Goal: Find specific page/section: Find specific page/section

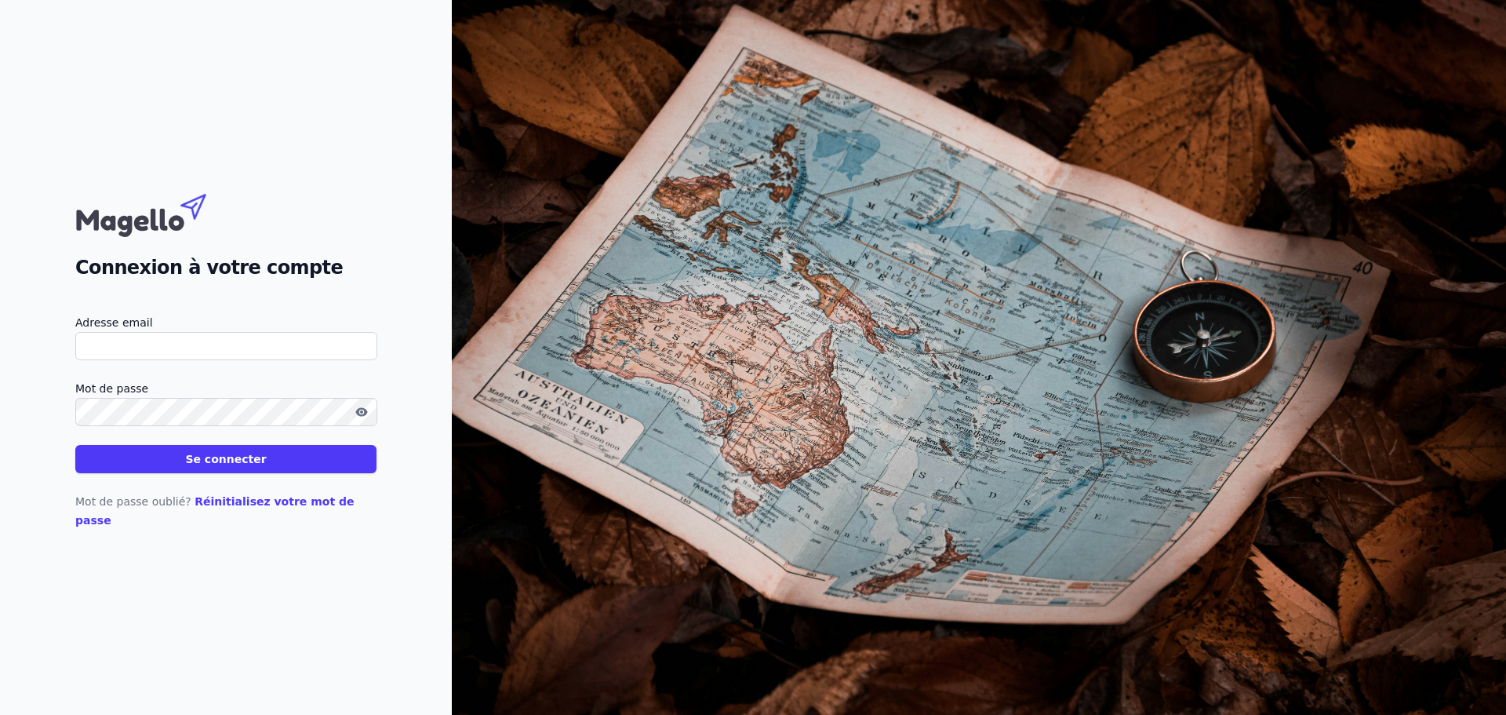
type input "[EMAIL_ADDRESS][DOMAIN_NAME]"
click at [207, 473] on button "Se connecter" at bounding box center [225, 459] width 301 height 28
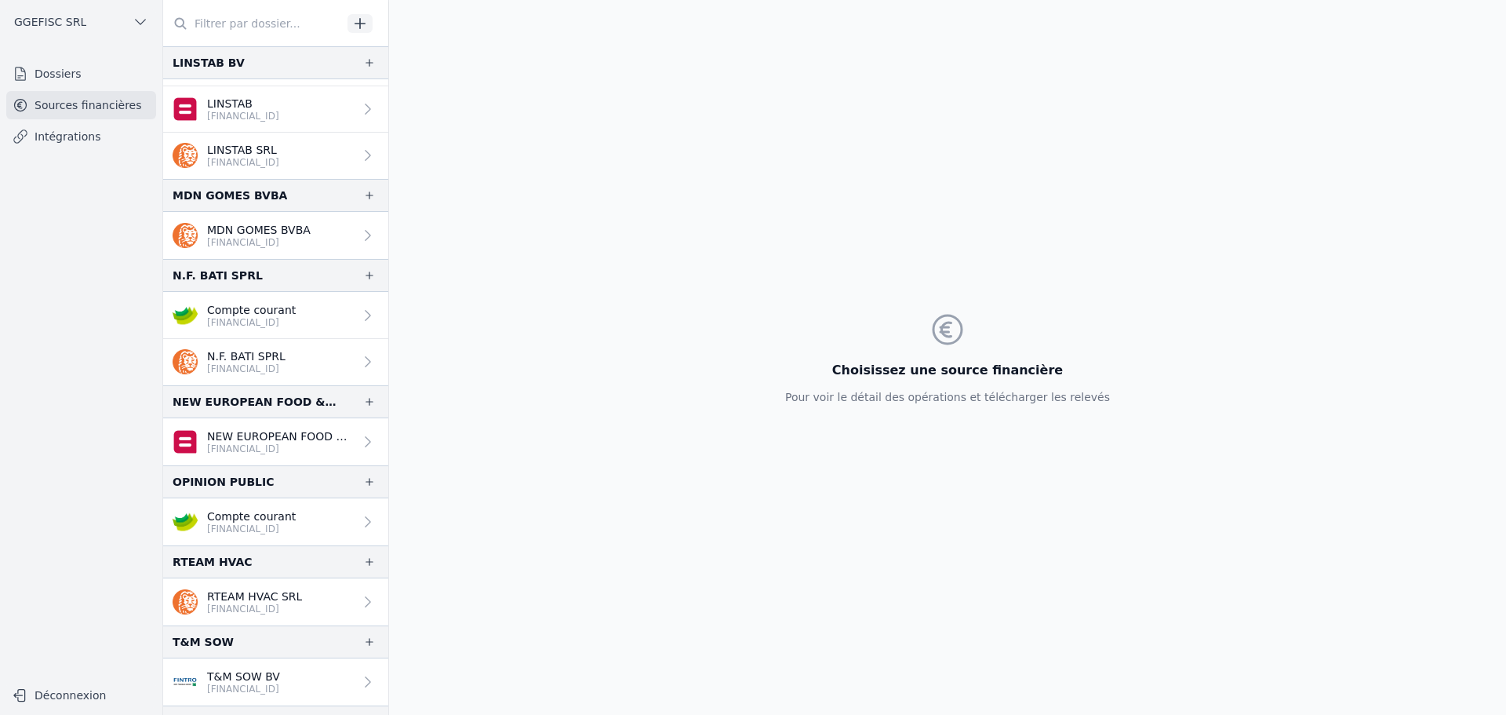
scroll to position [78, 0]
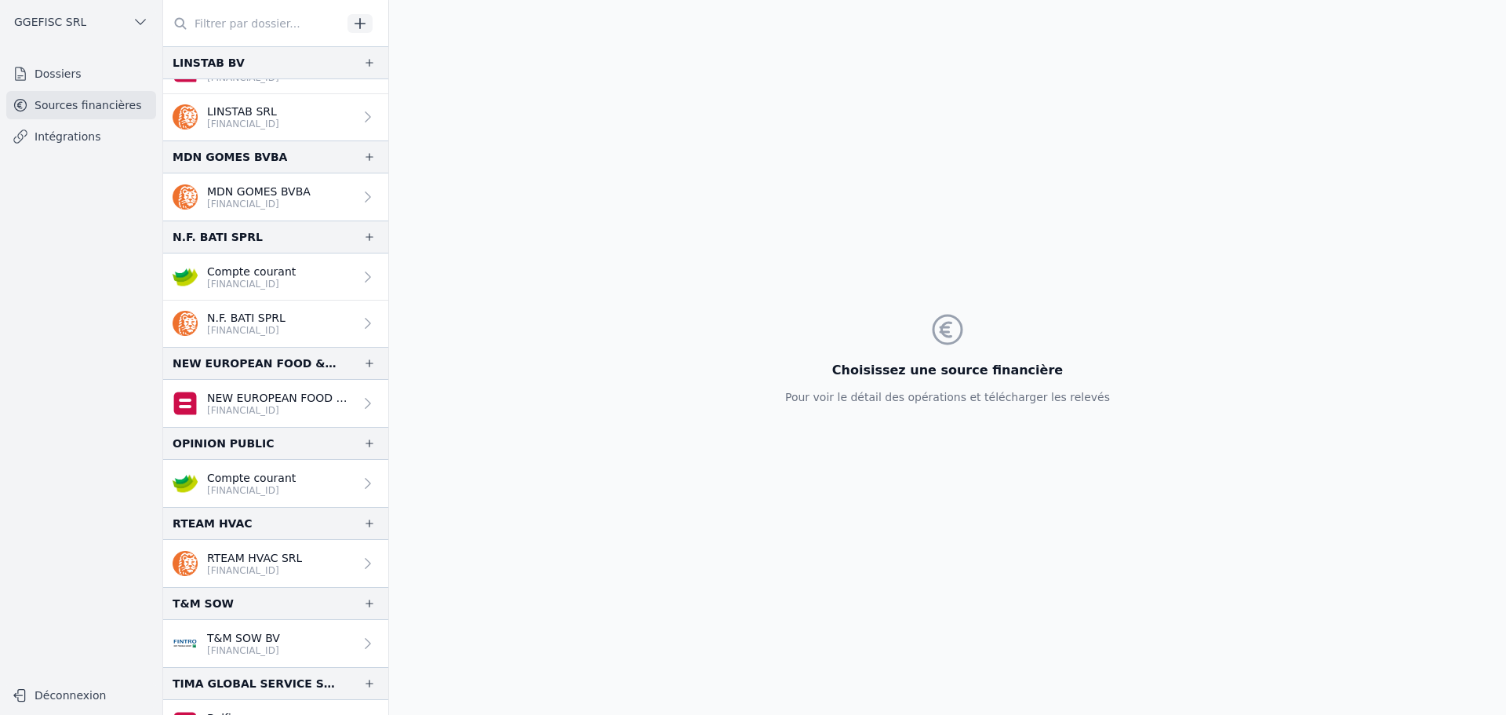
click at [238, 30] on input "text" at bounding box center [252, 23] width 179 height 28
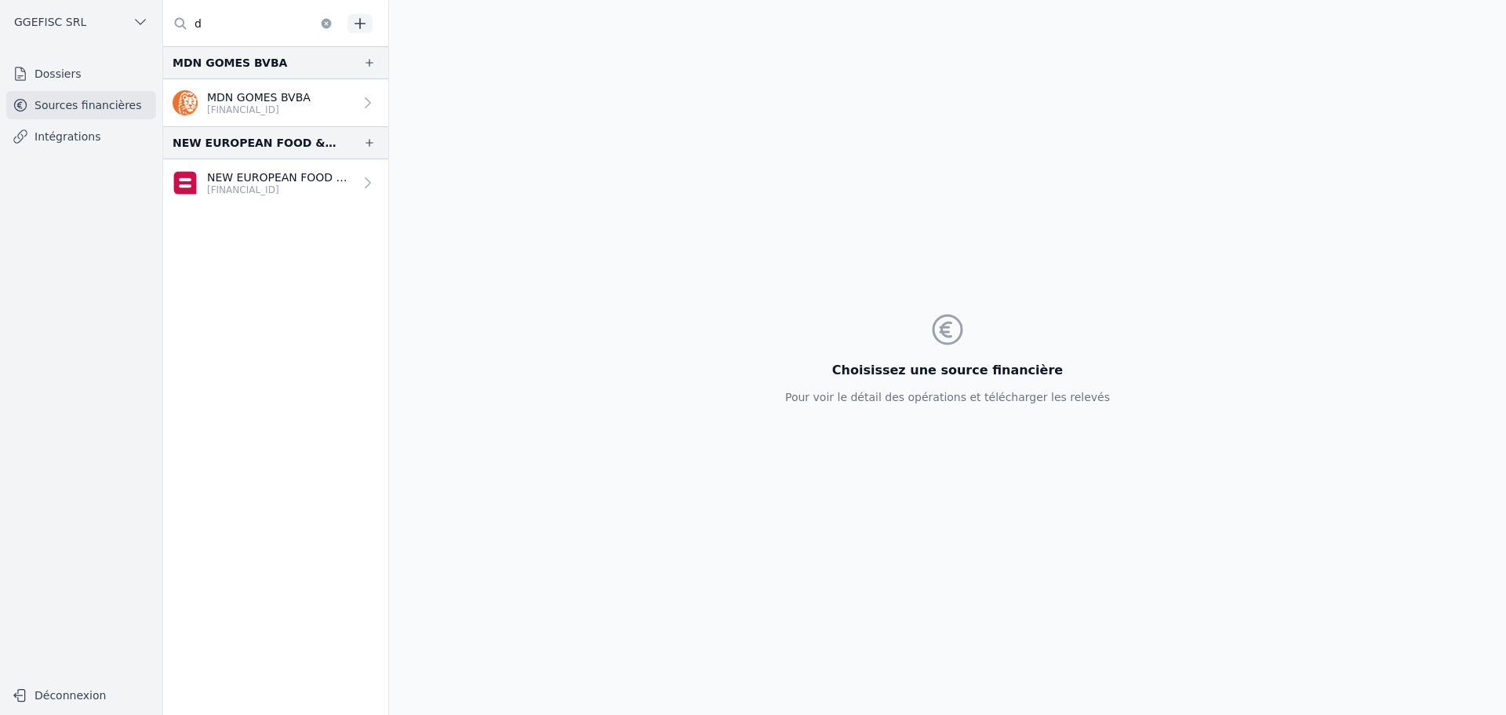
scroll to position [0, 0]
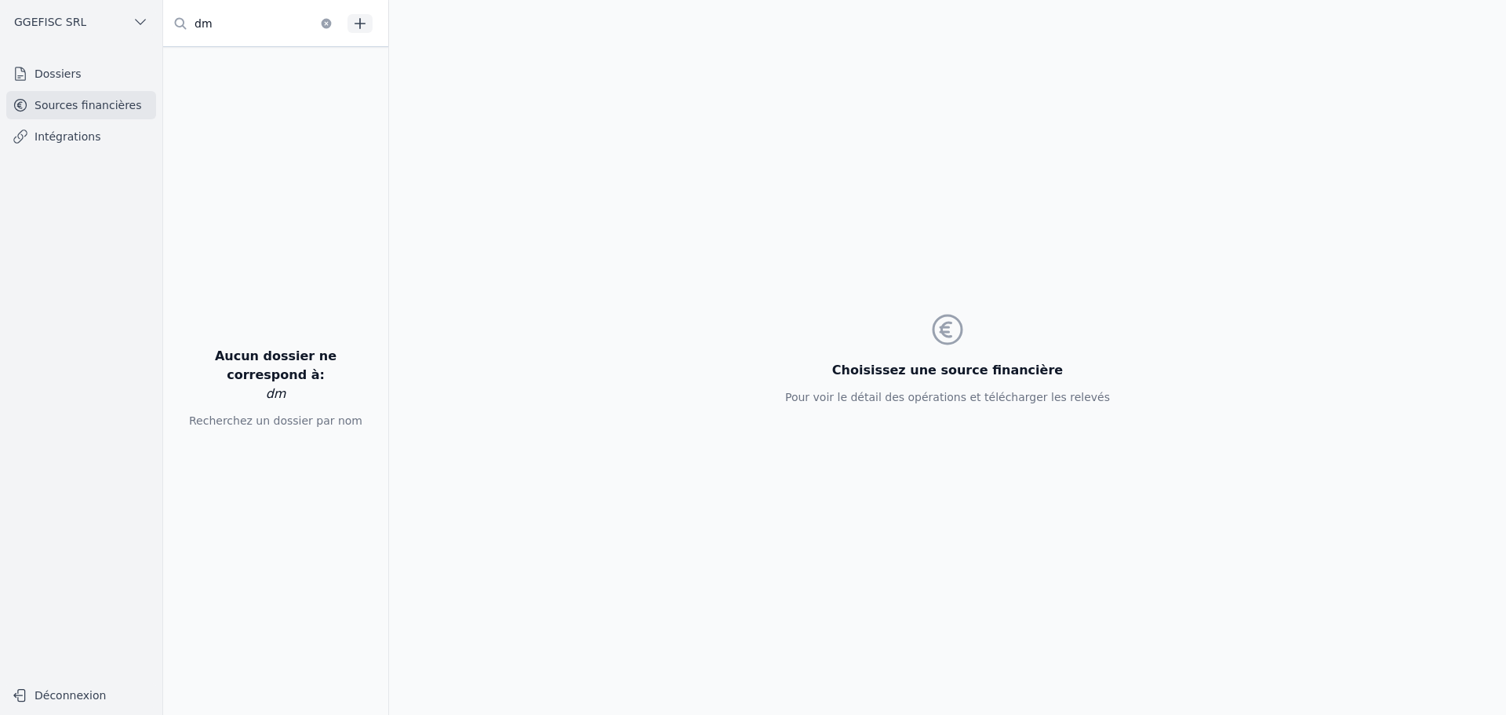
type input "d"
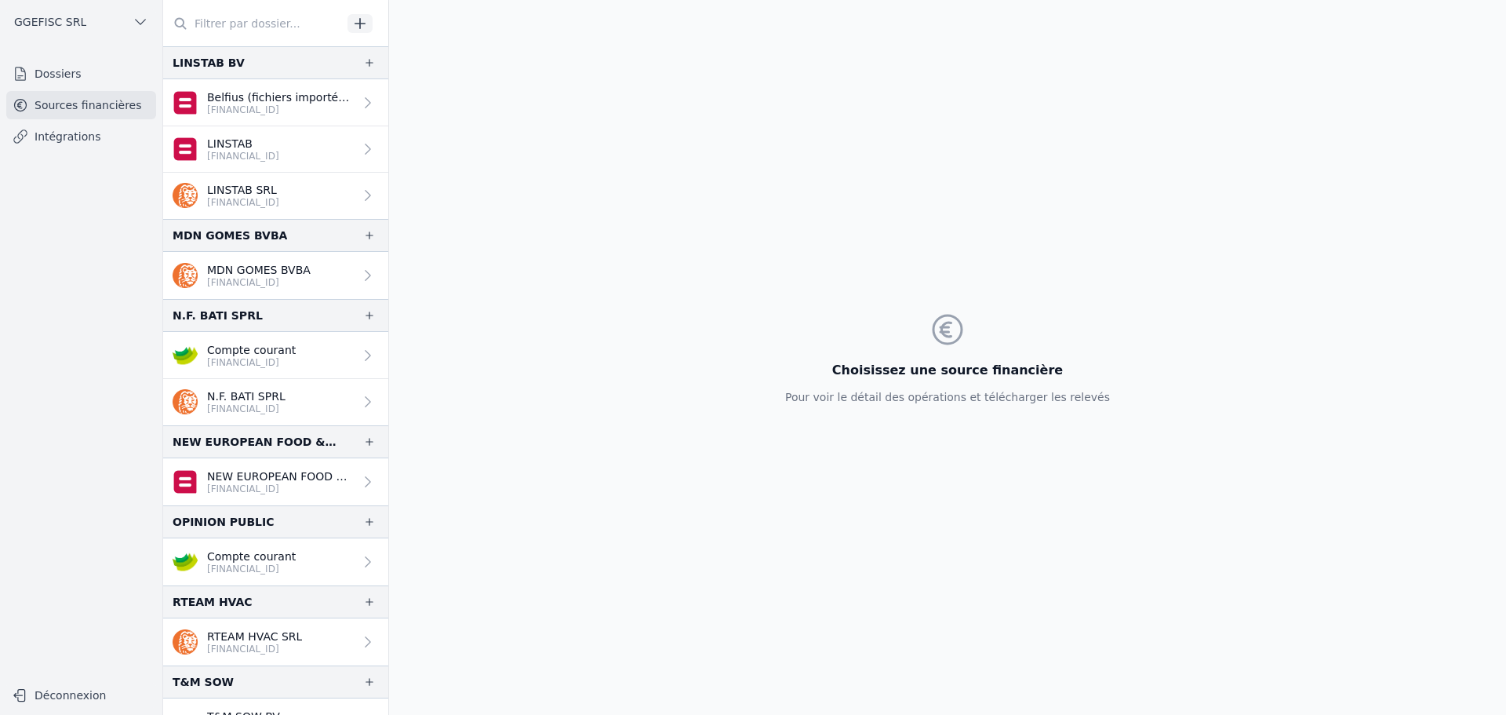
click at [69, 20] on span "GGEFISC SRL" at bounding box center [50, 22] width 72 height 16
click at [128, 67] on link "GGEFISC SRL" at bounding box center [106, 56] width 113 height 31
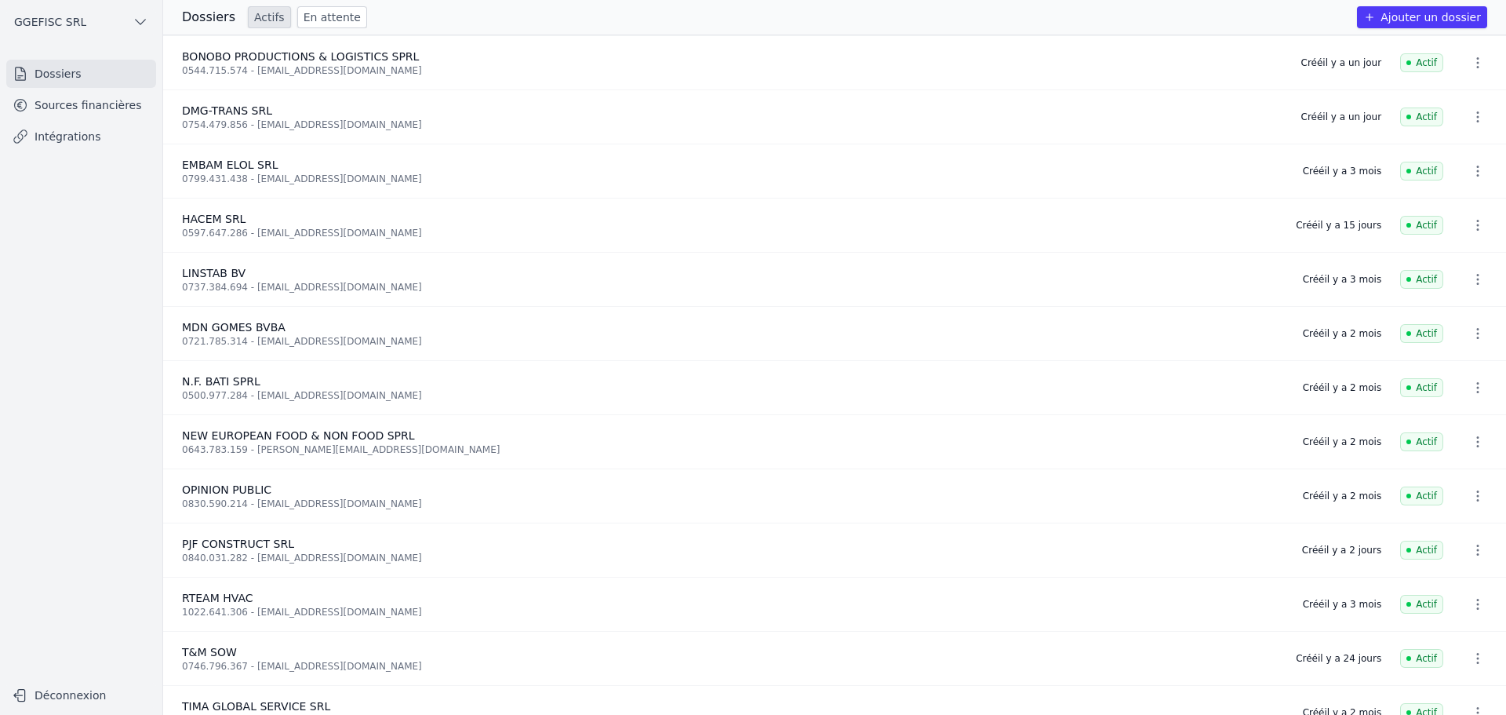
click at [225, 124] on div "0754.479.856 - [EMAIL_ADDRESS][DOMAIN_NAME]" at bounding box center [732, 124] width 1101 height 13
click at [1470, 120] on icon "button" at bounding box center [1478, 117] width 16 height 16
click at [251, 115] on div at bounding box center [753, 357] width 1506 height 715
click at [235, 115] on span "DMG-TRANS SRL" at bounding box center [227, 110] width 90 height 13
click at [49, 83] on link "Dossiers" at bounding box center [81, 74] width 150 height 28
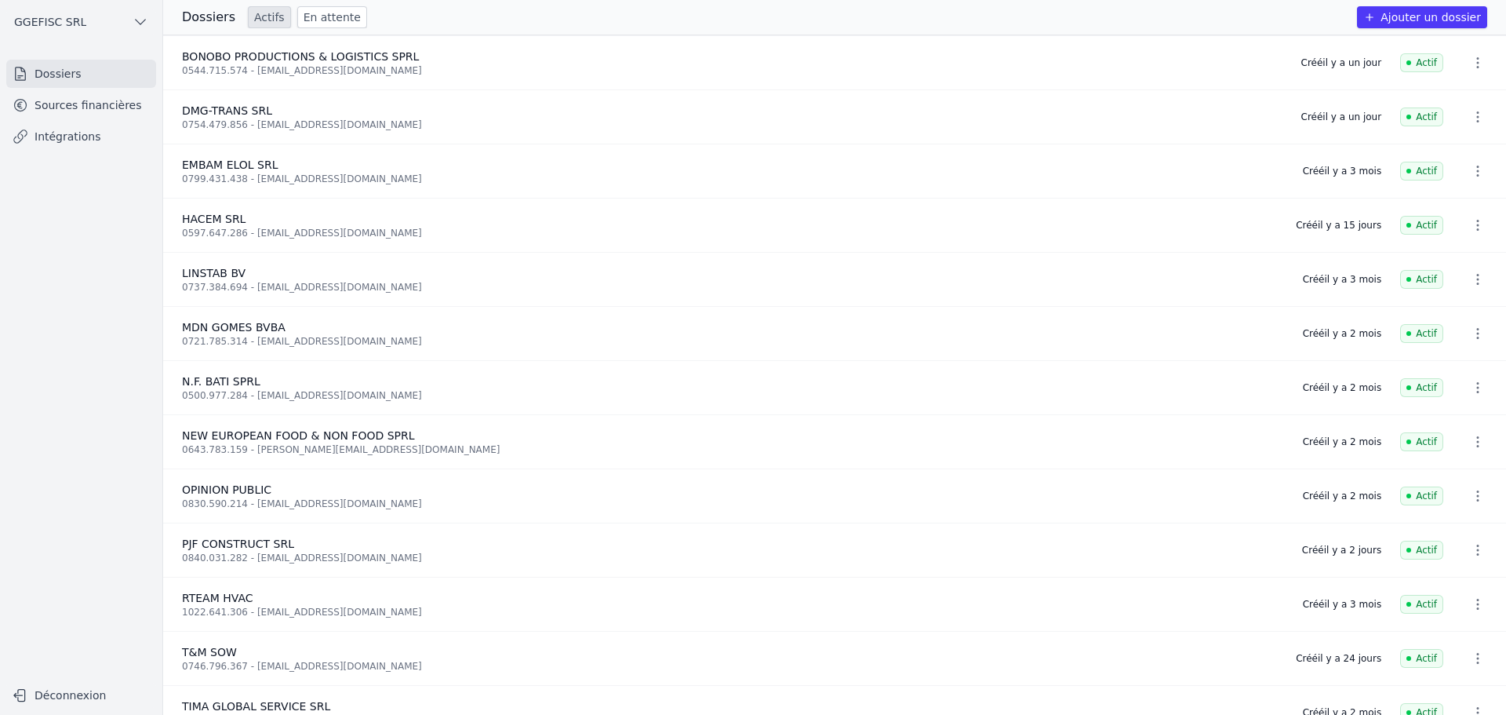
click at [52, 69] on link "Dossiers" at bounding box center [81, 74] width 150 height 28
click at [56, 73] on link "Dossiers" at bounding box center [81, 74] width 150 height 28
click at [254, 13] on link "Actifs" at bounding box center [269, 17] width 43 height 22
click at [310, 20] on link "En attente" at bounding box center [332, 17] width 70 height 22
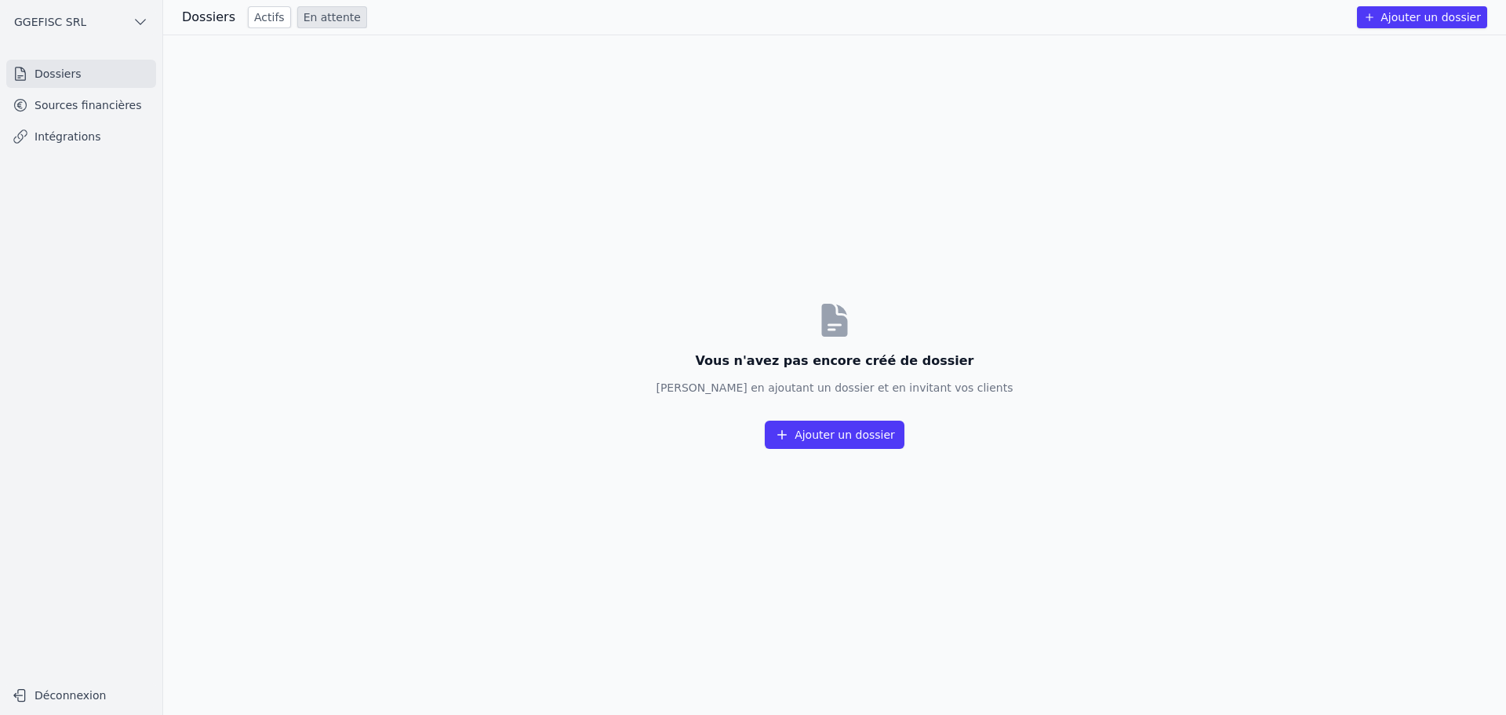
click at [209, 25] on h3 "Dossiers" at bounding box center [208, 17] width 53 height 19
click at [209, 22] on h3 "Dossiers" at bounding box center [208, 17] width 53 height 19
click at [262, 20] on link "Actifs" at bounding box center [269, 17] width 43 height 22
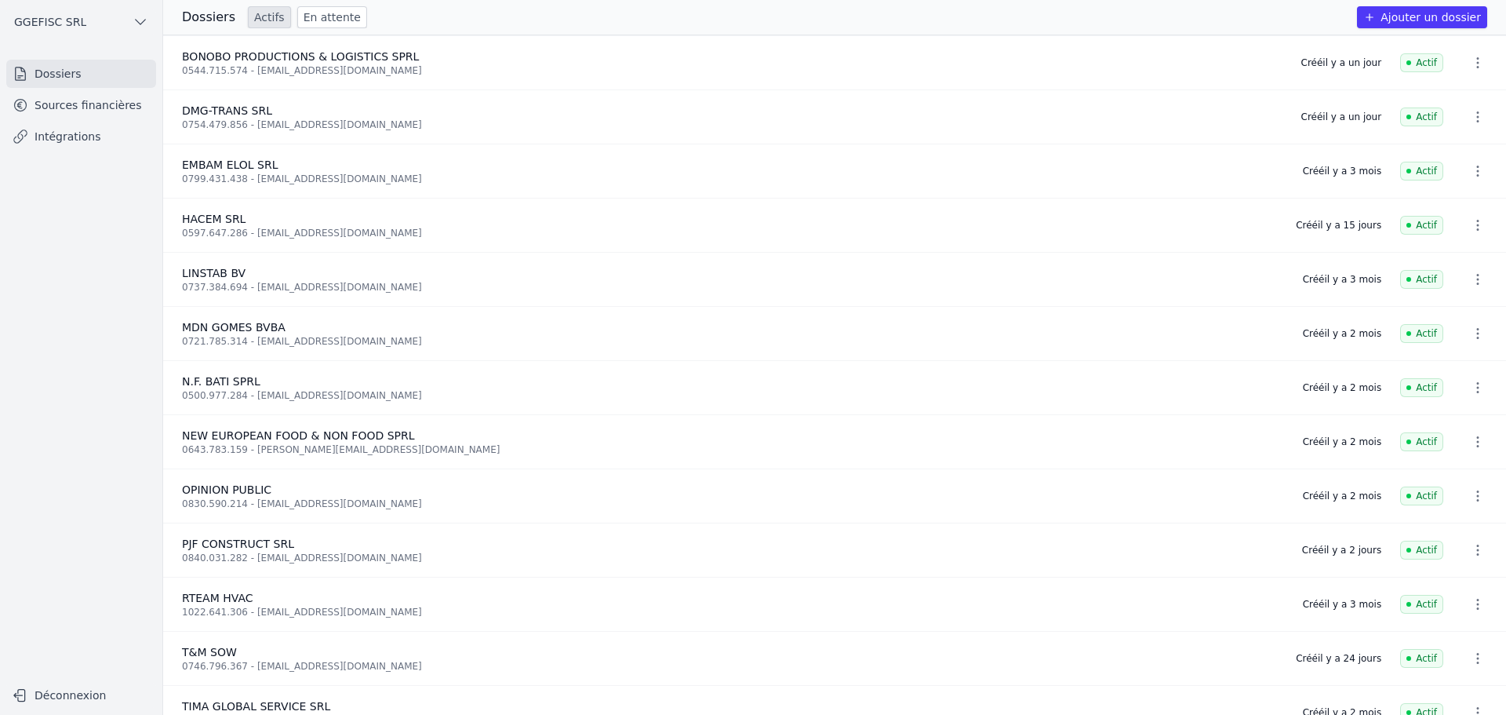
click at [1477, 113] on icon "button" at bounding box center [1478, 116] width 2 height 11
click at [1466, 116] on div at bounding box center [753, 357] width 1506 height 715
click at [1470, 116] on icon "button" at bounding box center [1478, 117] width 16 height 16
click at [202, 13] on div at bounding box center [753, 357] width 1506 height 715
click at [201, 13] on h3 "Dossiers" at bounding box center [208, 17] width 53 height 19
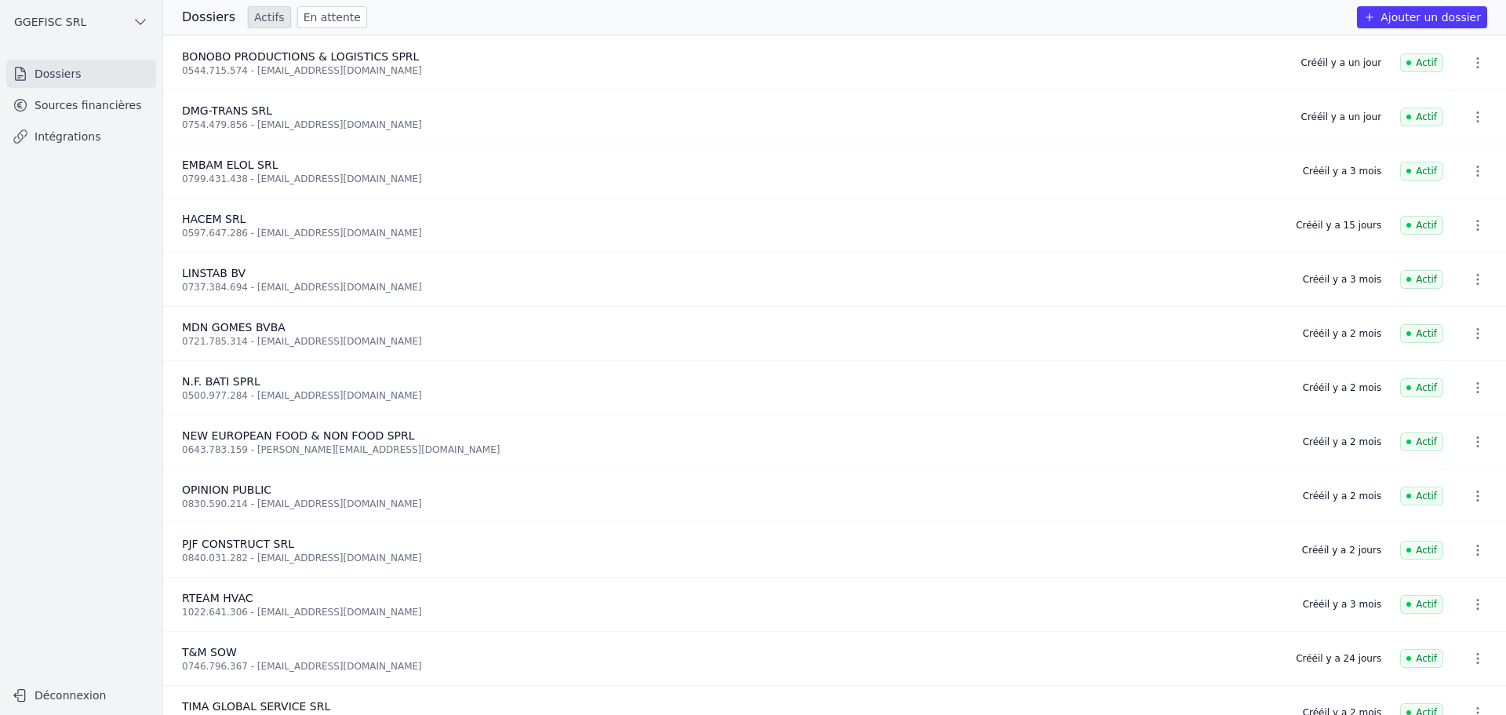
click at [259, 14] on link "Actifs" at bounding box center [269, 17] width 43 height 22
click at [253, 21] on link "Actifs" at bounding box center [269, 17] width 43 height 22
click at [198, 20] on h3 "Dossiers" at bounding box center [208, 17] width 53 height 19
click at [1470, 384] on icon "button" at bounding box center [1478, 388] width 16 height 16
click at [45, 111] on div at bounding box center [753, 357] width 1506 height 715
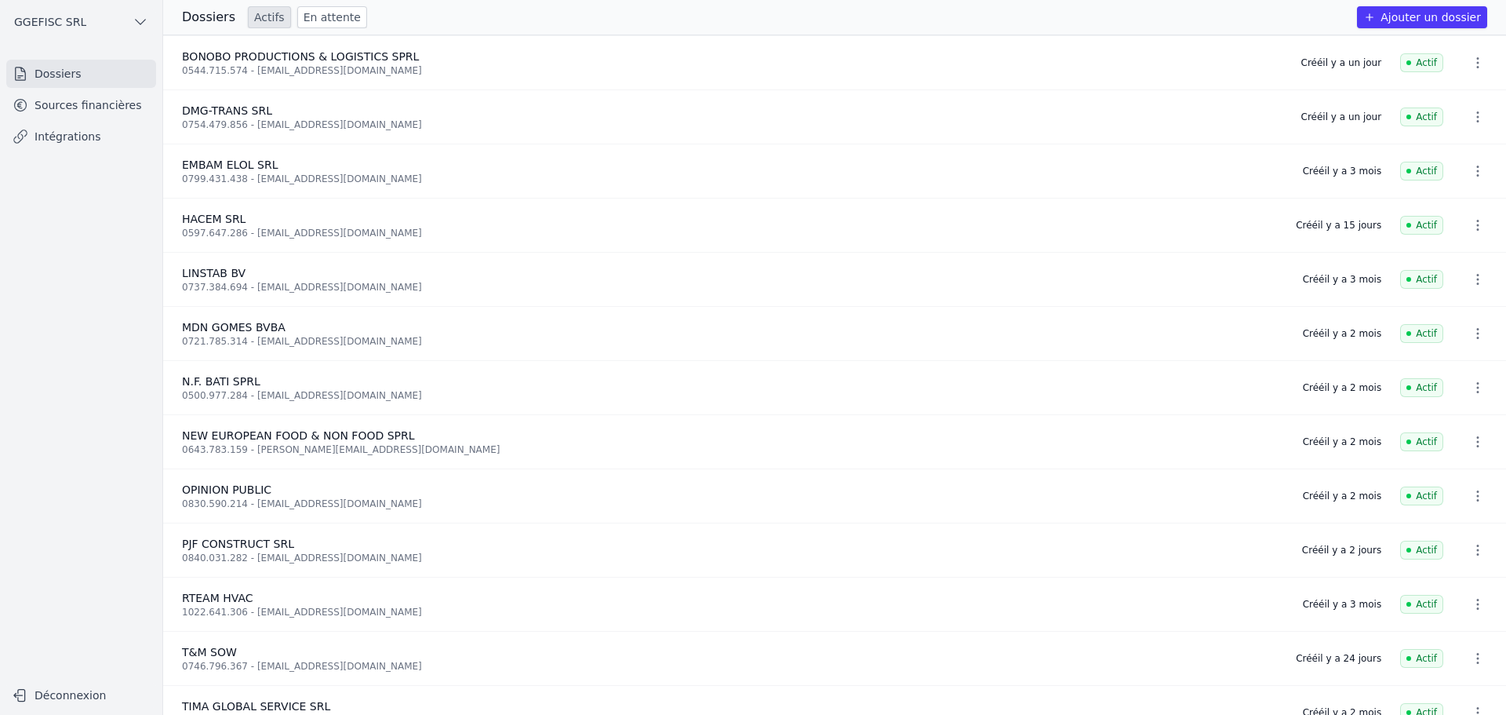
click at [57, 75] on link "Dossiers" at bounding box center [81, 74] width 150 height 28
click at [42, 20] on span "GGEFISC SRL" at bounding box center [50, 22] width 72 height 16
click at [113, 60] on span "GGEFISC SRL" at bounding box center [118, 57] width 72 height 16
click at [258, 18] on link "Actifs" at bounding box center [269, 17] width 43 height 22
click at [300, 13] on link "En attente" at bounding box center [332, 17] width 70 height 22
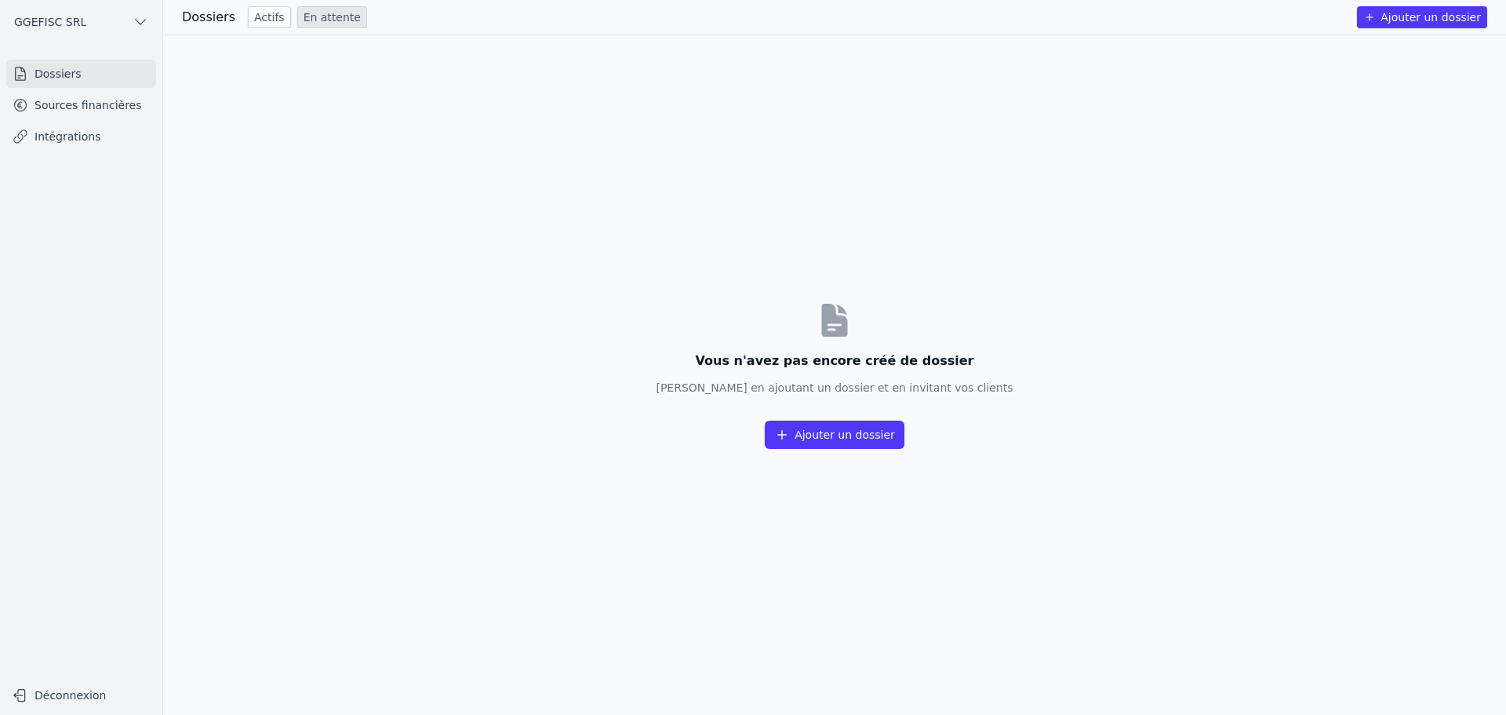
click at [53, 77] on link "Dossiers" at bounding box center [81, 74] width 150 height 28
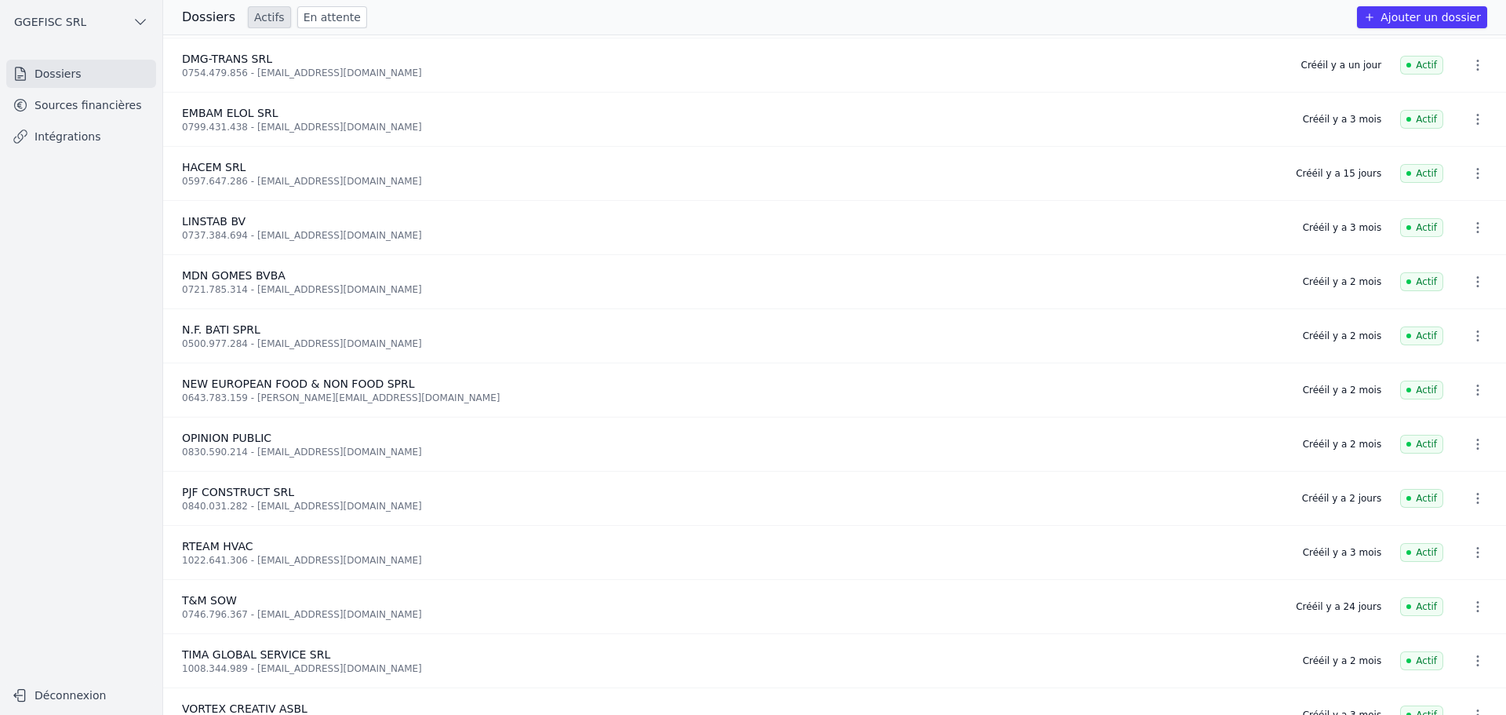
scroll to position [61, 0]
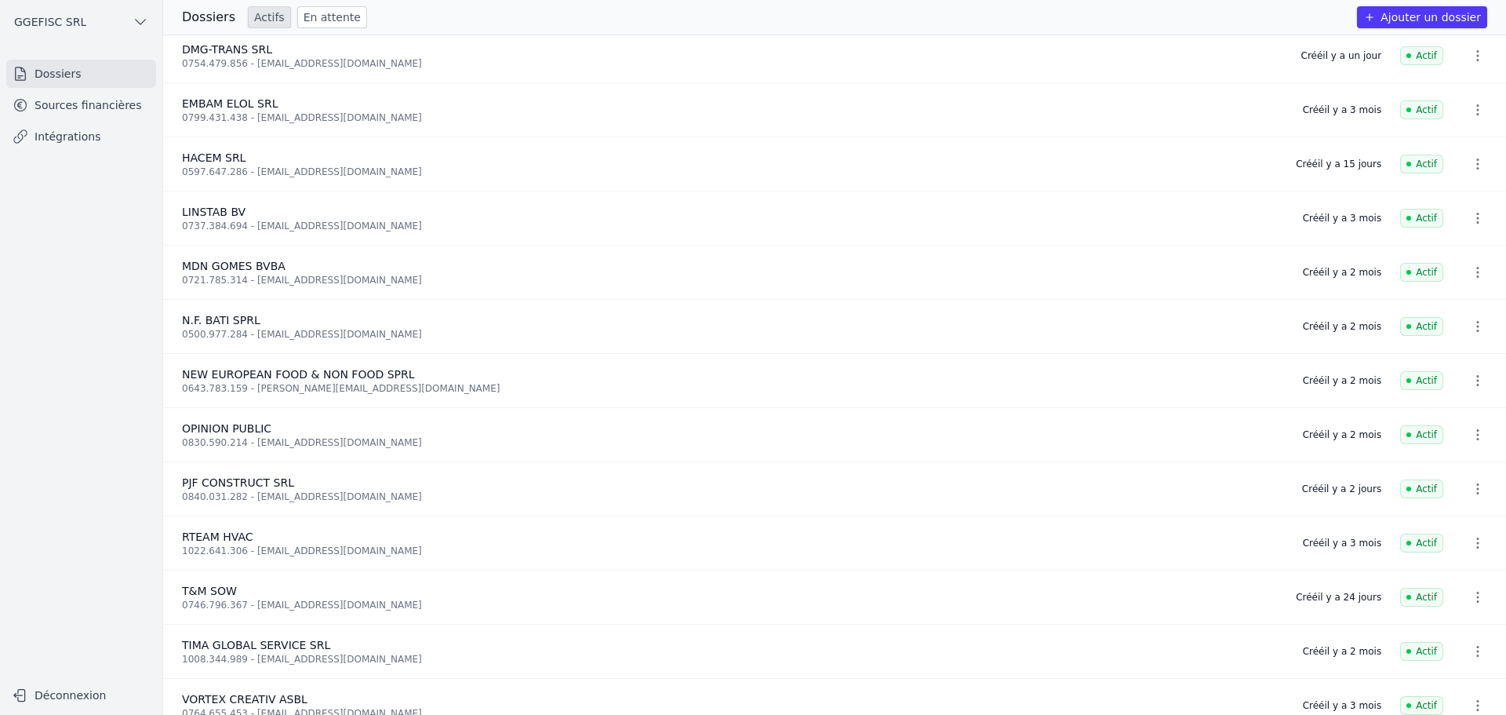
click at [260, 16] on link "Actifs" at bounding box center [269, 17] width 43 height 22
click at [309, 16] on link "En attente" at bounding box center [332, 17] width 70 height 22
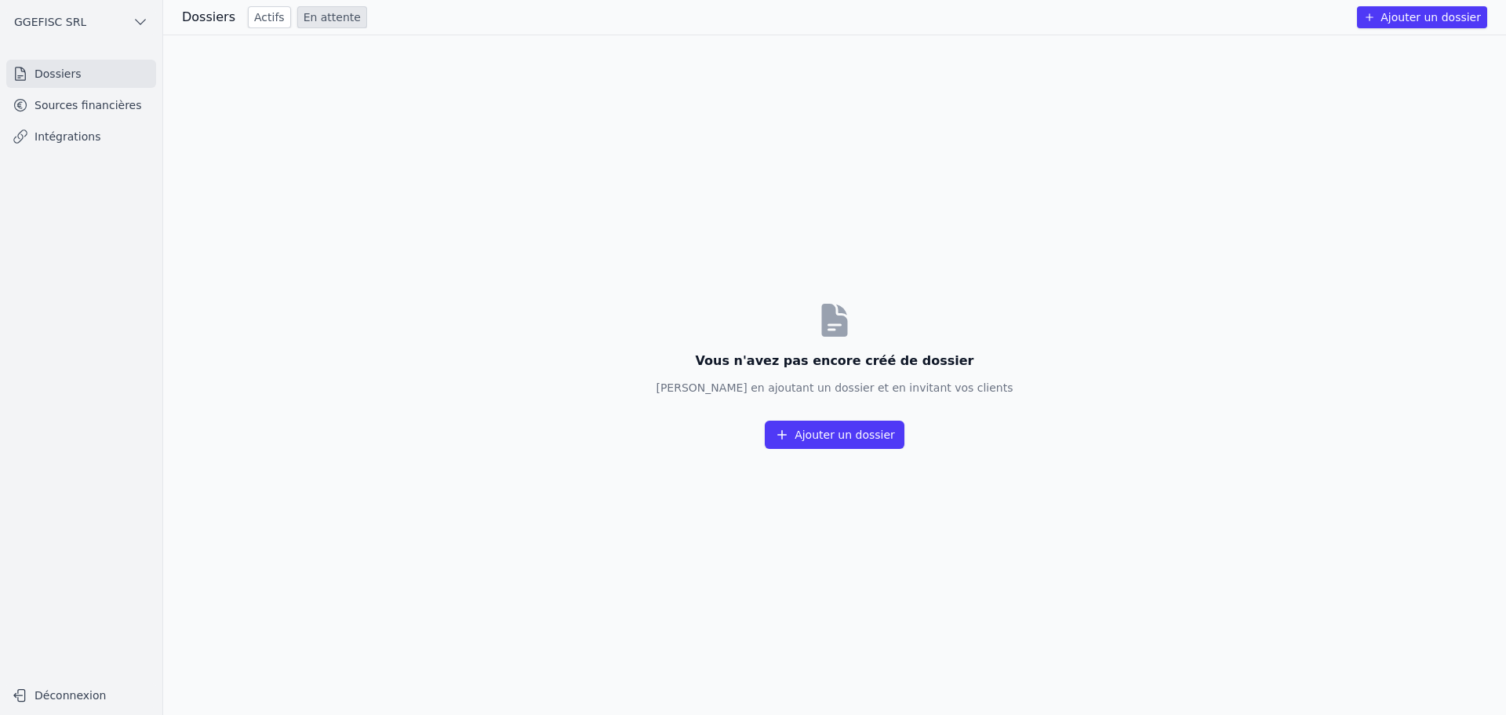
click at [222, 26] on h3 "Dossiers" at bounding box center [208, 17] width 53 height 19
click at [50, 137] on link "Intégrations" at bounding box center [81, 136] width 150 height 28
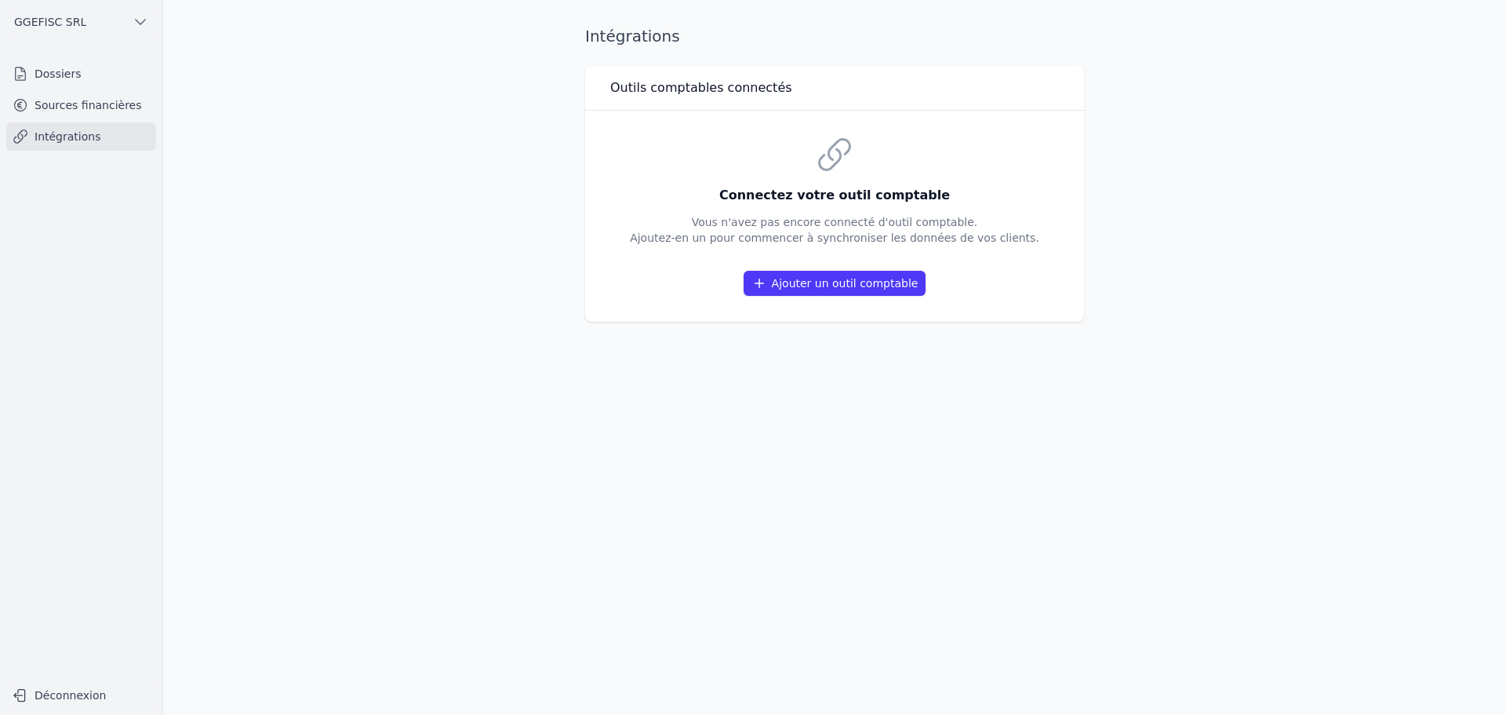
click at [49, 77] on link "Dossiers" at bounding box center [81, 74] width 150 height 28
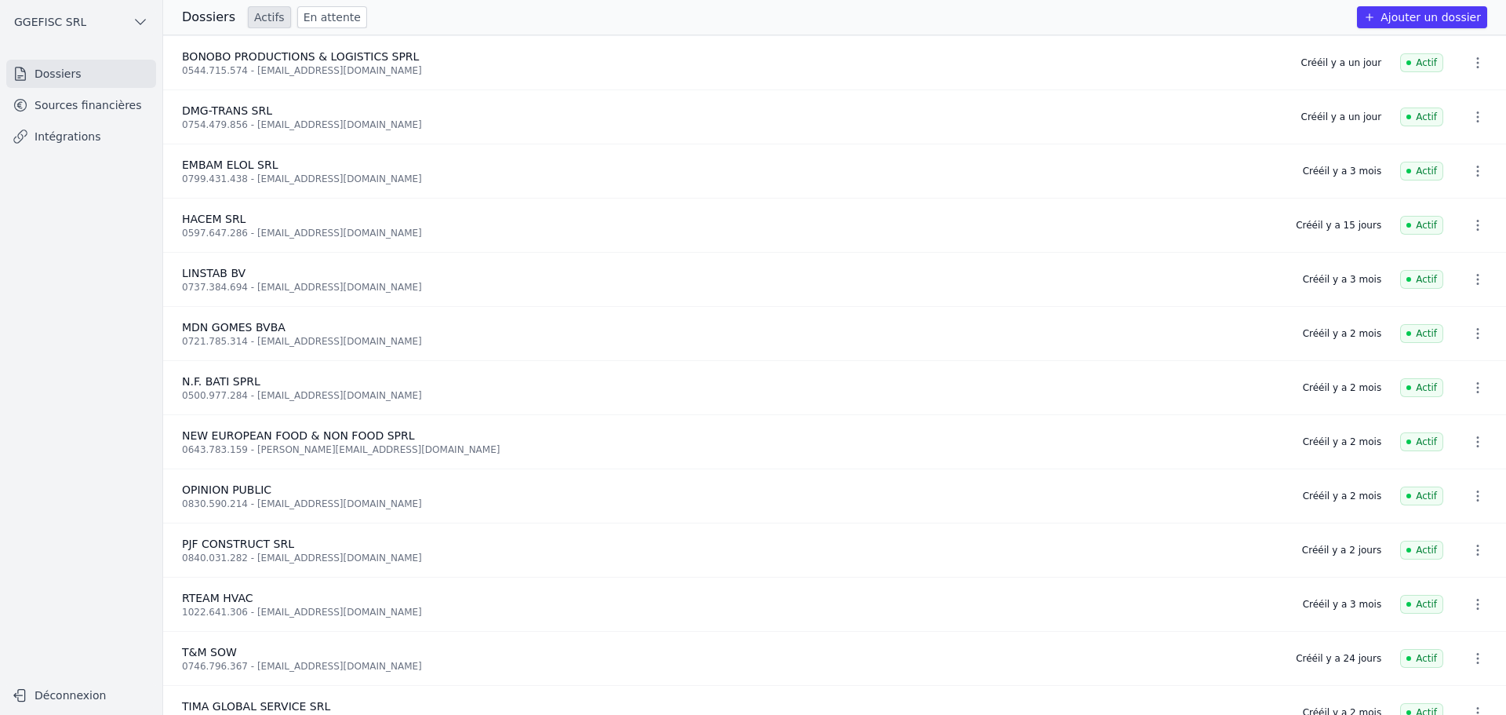
click at [56, 71] on link "Dossiers" at bounding box center [81, 74] width 150 height 28
click at [265, 17] on link "Actifs" at bounding box center [269, 17] width 43 height 22
click at [305, 16] on link "En attente" at bounding box center [332, 17] width 70 height 22
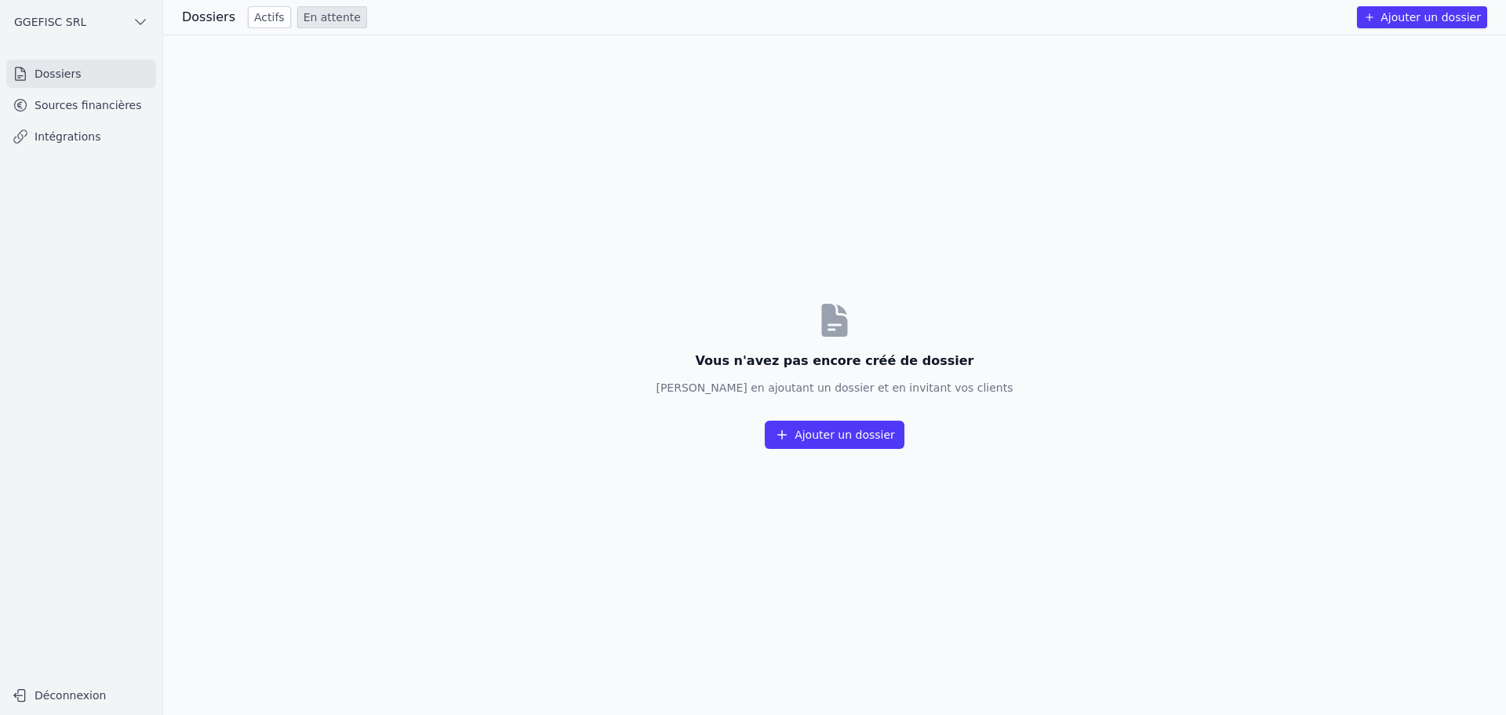
click at [194, 21] on h3 "Dossiers" at bounding box center [208, 17] width 53 height 19
click at [140, 35] on ul "GGEFISC SRL" at bounding box center [81, 22] width 137 height 44
click at [144, 23] on icon "button" at bounding box center [141, 22] width 16 height 16
click at [33, 76] on div at bounding box center [753, 357] width 1506 height 715
click at [35, 77] on link "Dossiers" at bounding box center [81, 74] width 150 height 28
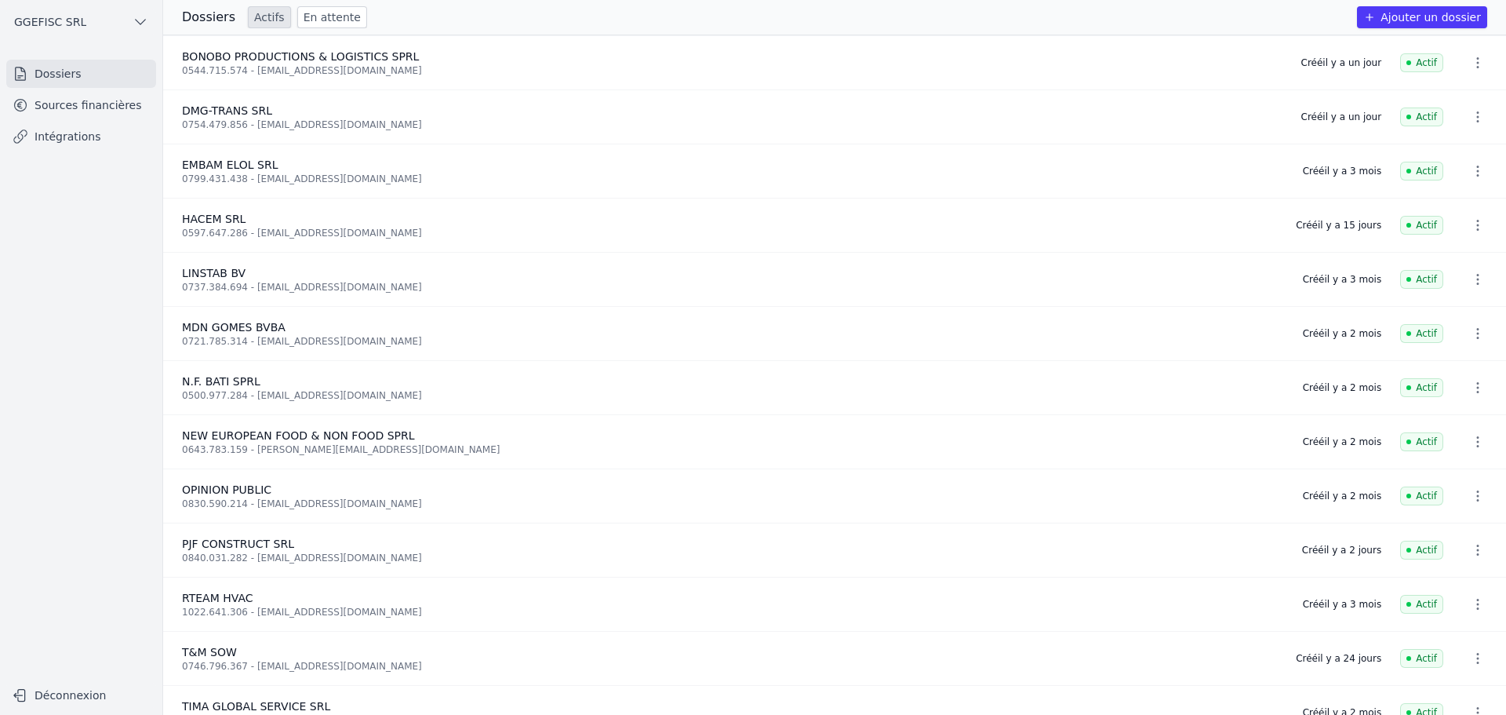
scroll to position [139, 0]
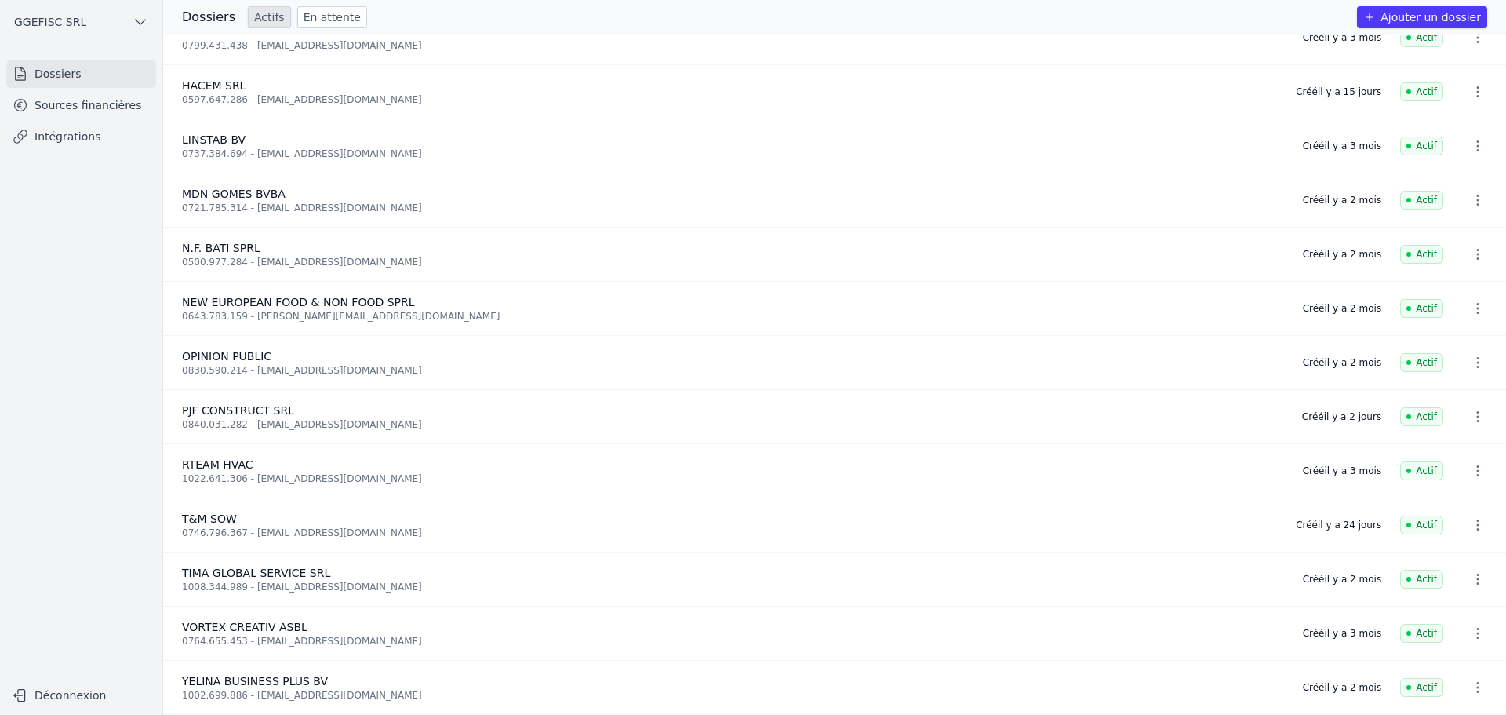
click at [228, 515] on span "T&M SOW" at bounding box center [209, 518] width 55 height 13
click at [1473, 517] on icon "button" at bounding box center [1478, 525] width 16 height 16
click at [298, 17] on div at bounding box center [753, 357] width 1506 height 715
click at [212, 28] on div "Dossiers Actifs En attente Ajouter un dossier" at bounding box center [834, 17] width 1343 height 35
click at [45, 74] on link "Dossiers" at bounding box center [81, 74] width 150 height 28
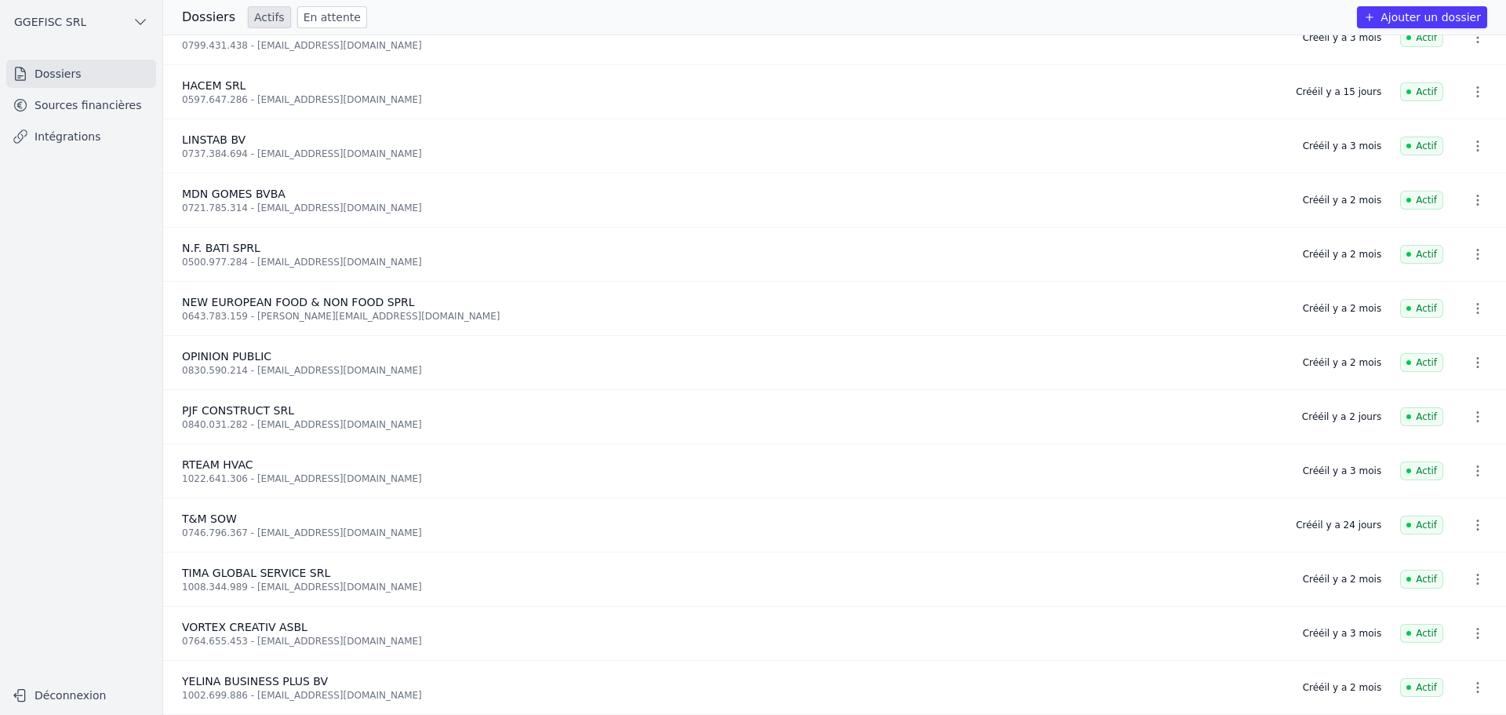
click at [71, 106] on link "Sources financières" at bounding box center [81, 105] width 150 height 28
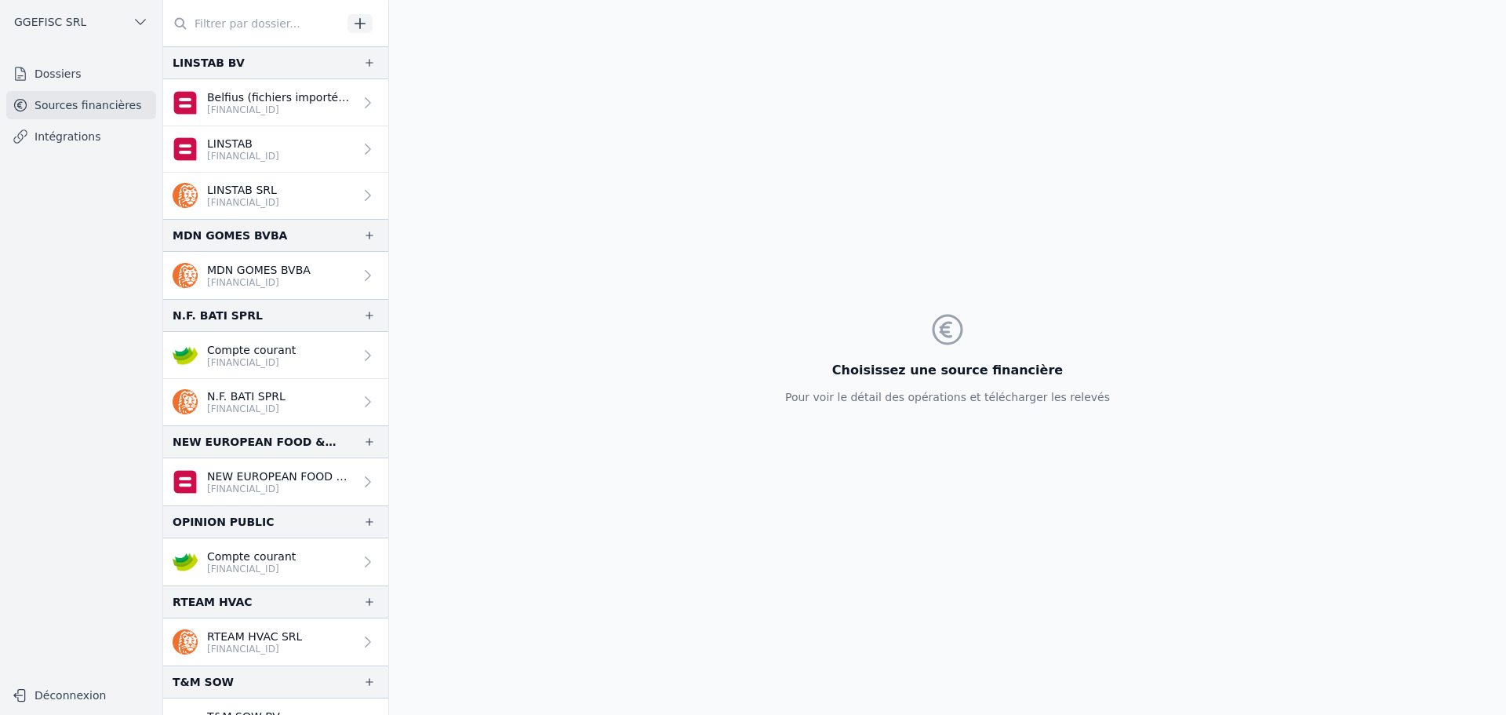
click at [264, 276] on div "MDN GOMES BVBA [FINANCIAL_ID]" at bounding box center [259, 275] width 104 height 27
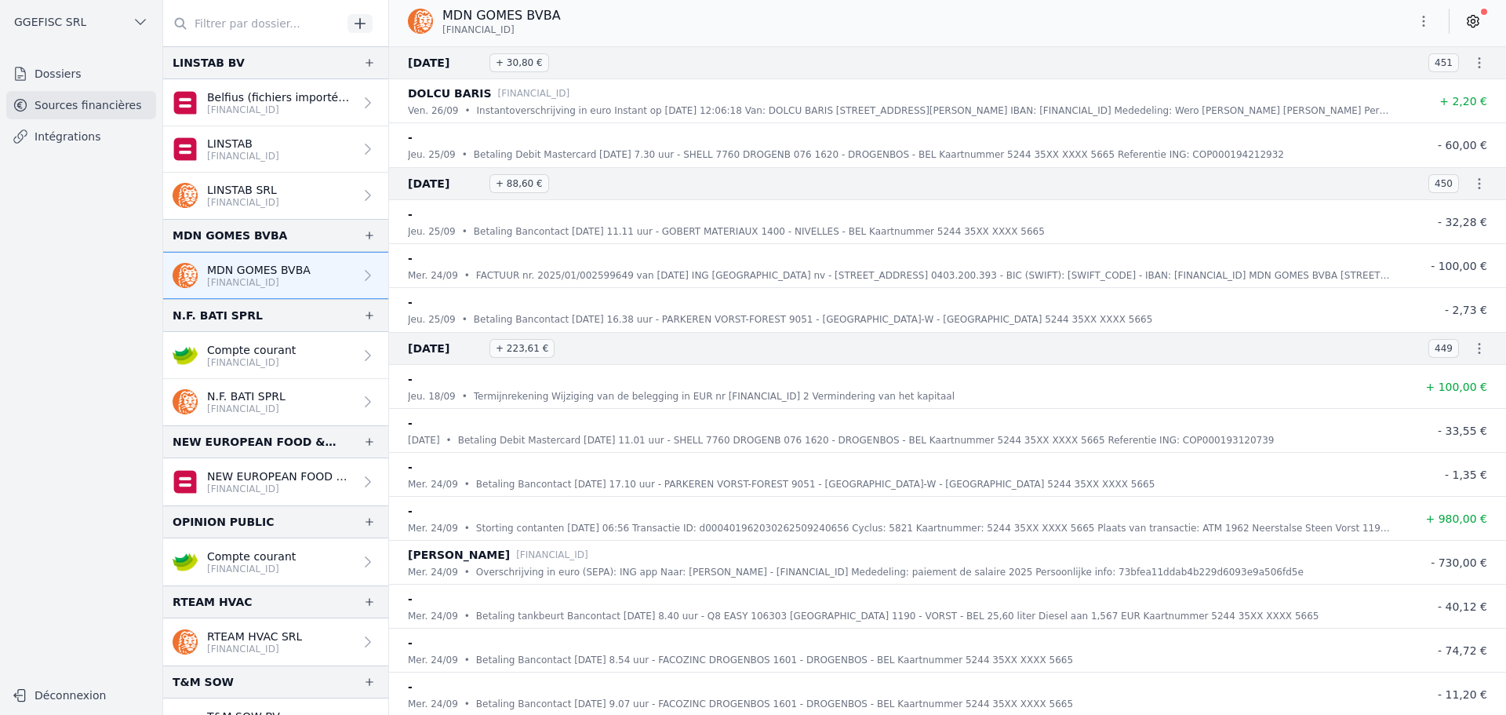
click at [231, 24] on input "text" at bounding box center [252, 23] width 179 height 28
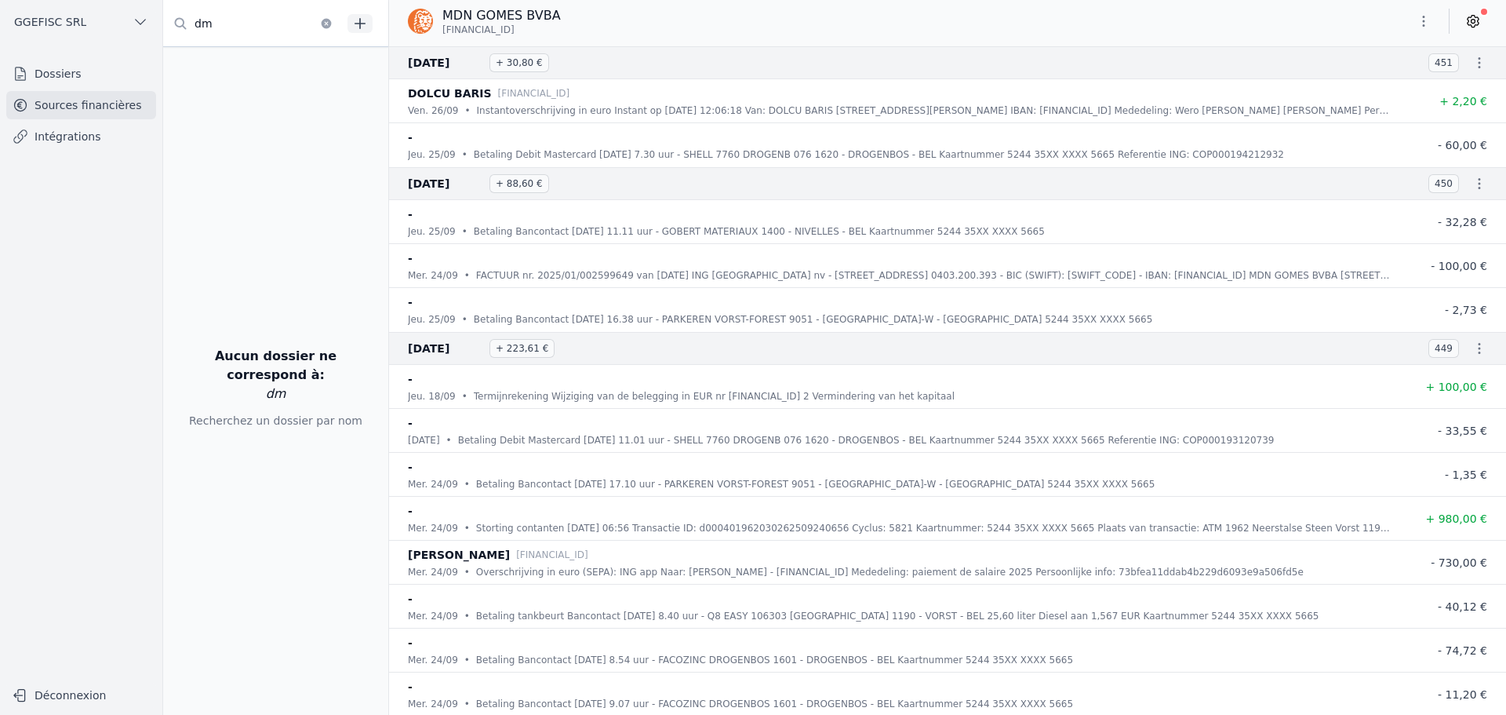
type input "d"
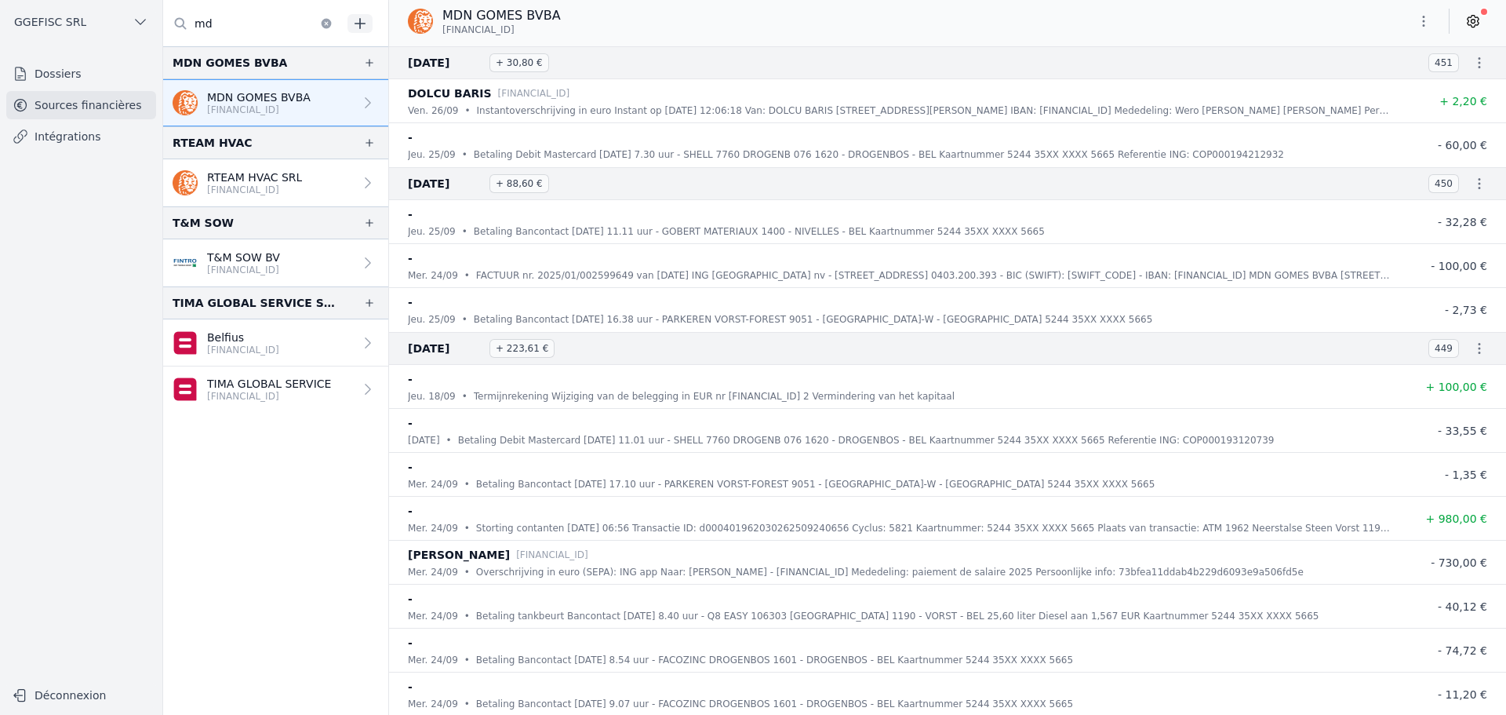
type input "m"
